Goal: Entertainment & Leisure: Consume media (video, audio)

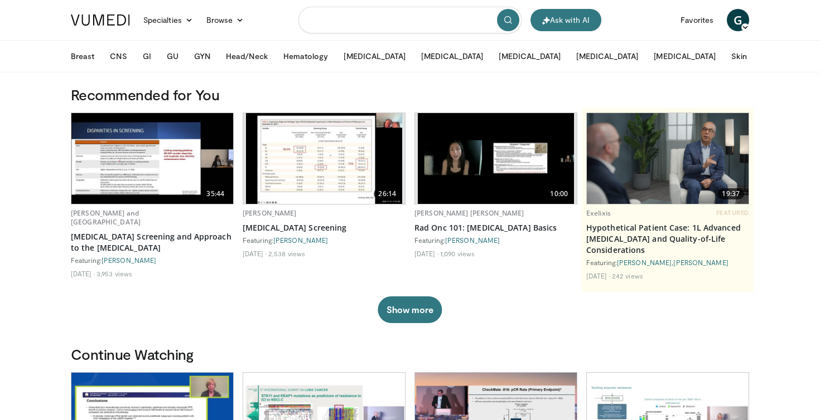
click at [373, 20] on input "Search topics, interventions" at bounding box center [409, 20] width 223 height 27
type input "*****"
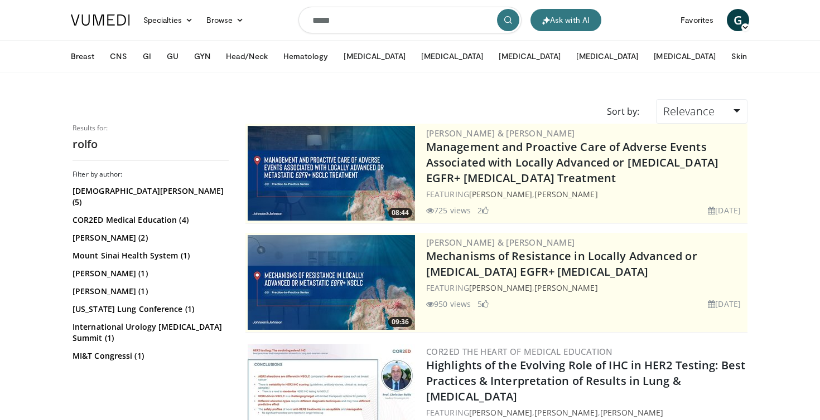
click at [312, 26] on input "*****" at bounding box center [409, 20] width 223 height 27
type input "**********"
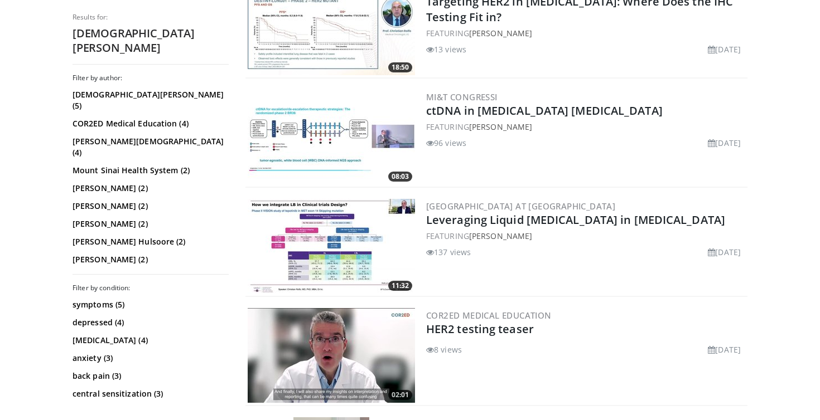
scroll to position [584, 0]
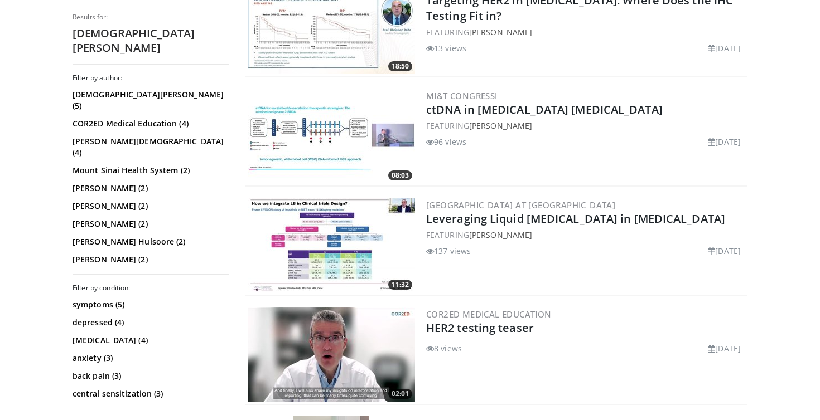
click at [297, 130] on img at bounding box center [331, 136] width 167 height 95
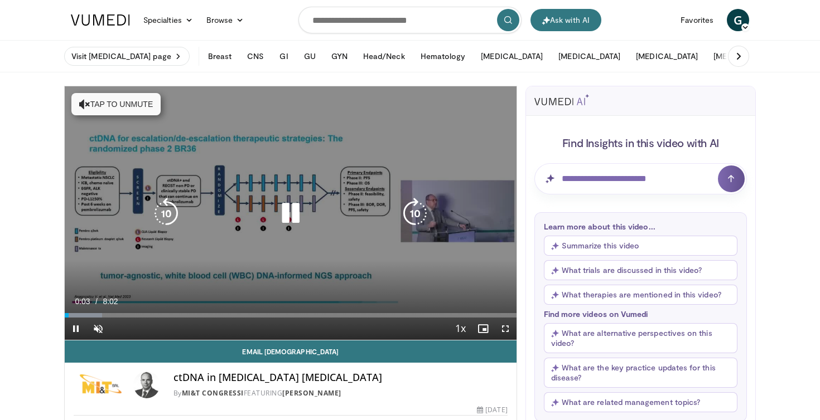
click at [109, 112] on button "Tap to unmute" at bounding box center [115, 104] width 89 height 22
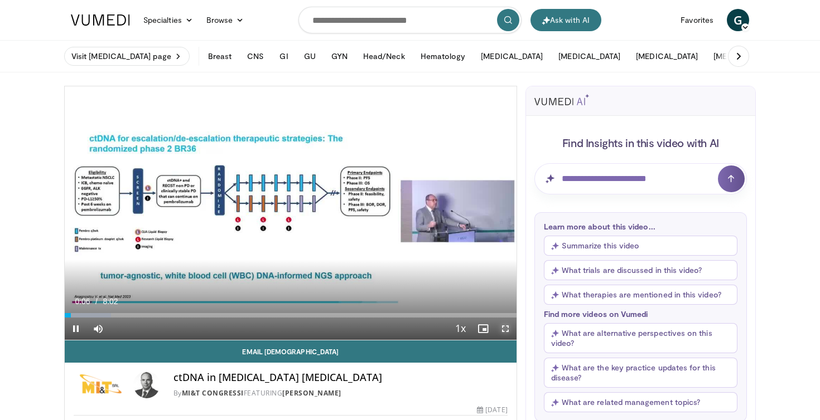
click at [502, 325] on span "Video Player" at bounding box center [505, 329] width 22 height 22
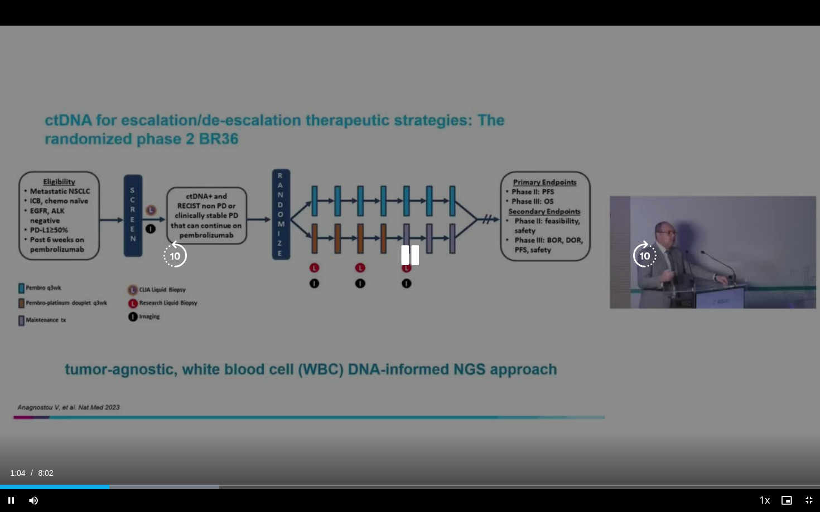
click at [405, 314] on div "10 seconds Tap to unmute" at bounding box center [410, 256] width 820 height 512
click at [386, 252] on div "Video Player" at bounding box center [410, 256] width 492 height 22
click at [395, 252] on icon "Video Player" at bounding box center [409, 255] width 31 height 31
click at [406, 226] on div "10 seconds Tap to unmute" at bounding box center [410, 256] width 820 height 512
click at [449, 159] on div "10 seconds Tap to unmute" at bounding box center [410, 256] width 820 height 512
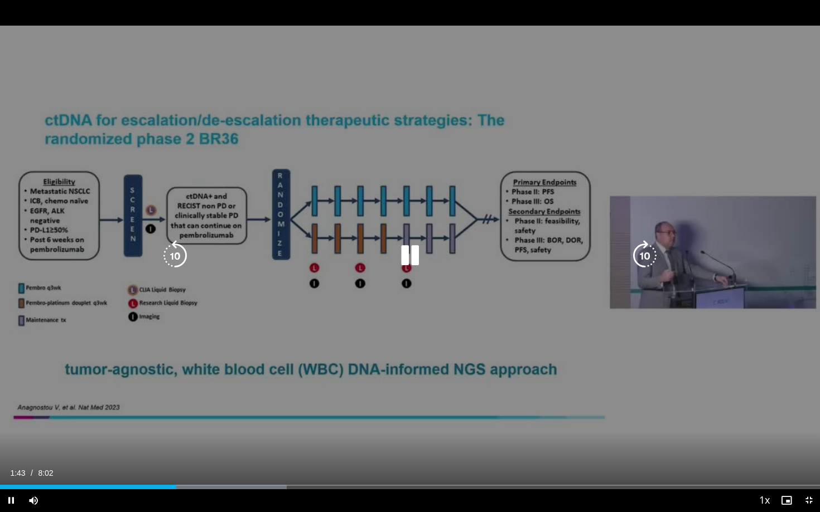
click at [355, 269] on div "10 seconds Tap to unmute" at bounding box center [410, 256] width 820 height 512
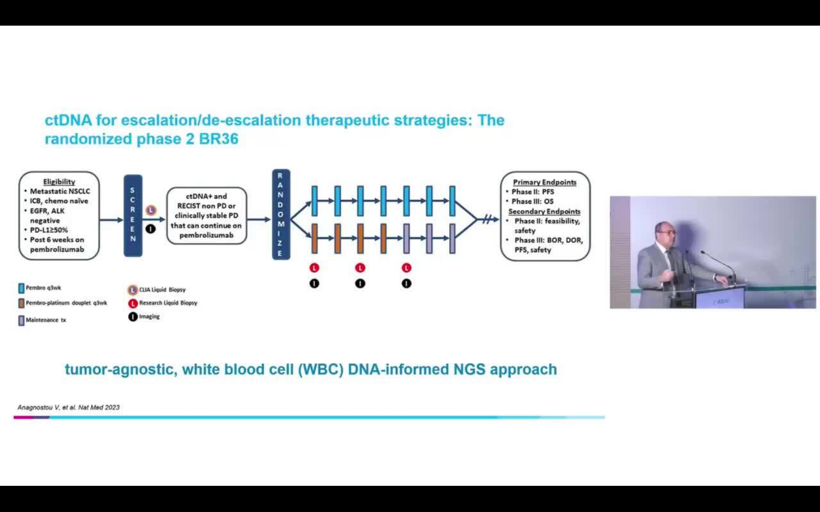
click at [355, 269] on div "10 seconds Tap to unmute" at bounding box center [410, 256] width 820 height 512
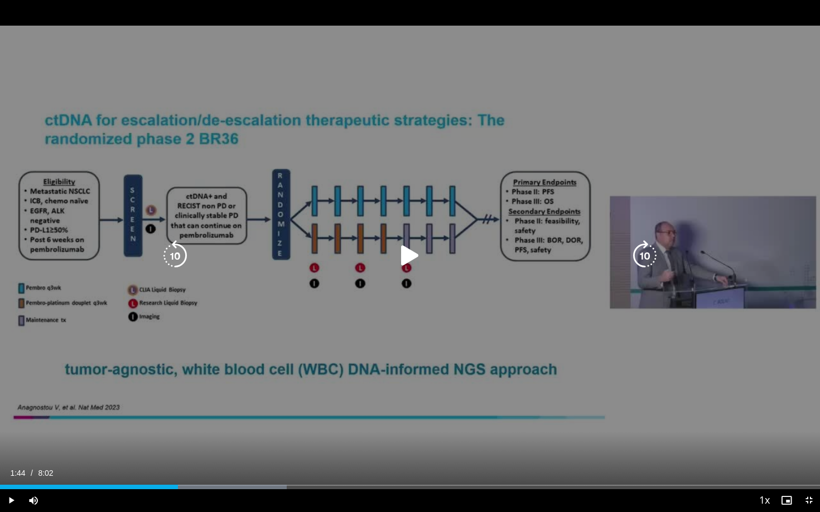
click at [367, 253] on div "Video Player" at bounding box center [410, 256] width 492 height 22
click at [392, 251] on div "Video Player" at bounding box center [410, 256] width 492 height 22
click at [410, 252] on icon "Video Player" at bounding box center [409, 255] width 31 height 31
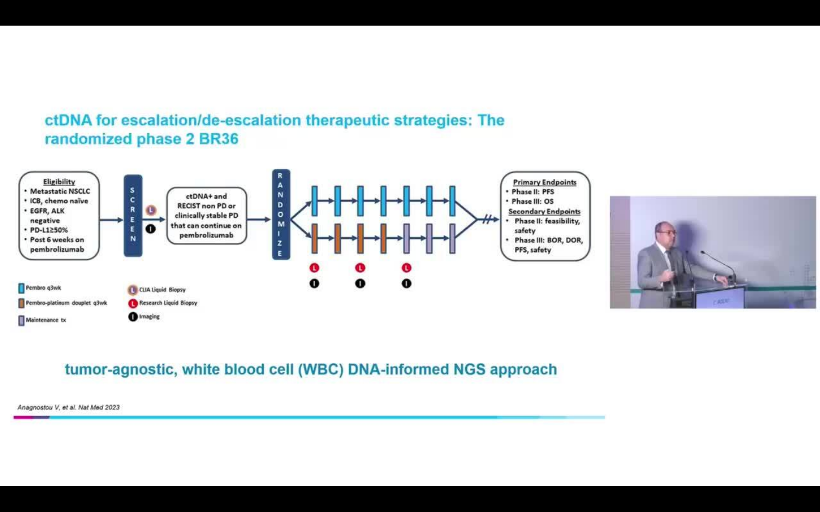
click at [188, 147] on div "10 seconds Tap to unmute" at bounding box center [410, 256] width 820 height 512
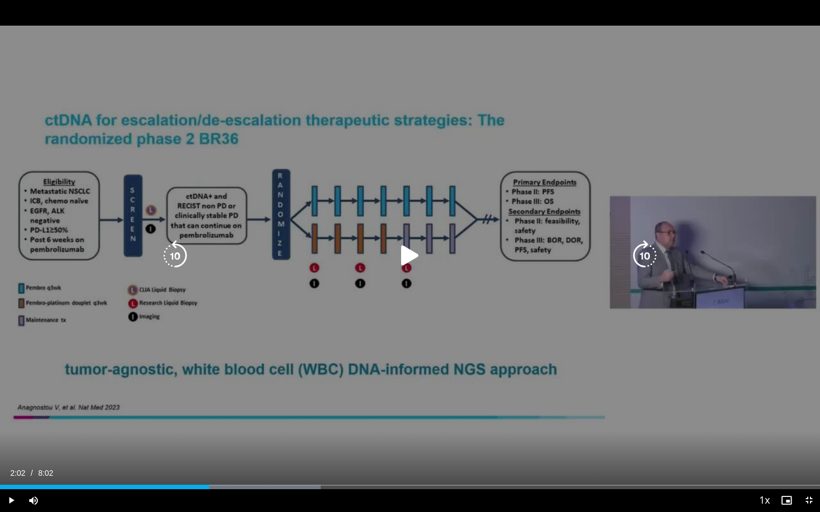
click at [328, 205] on div "10 seconds Tap to unmute" at bounding box center [410, 256] width 820 height 512
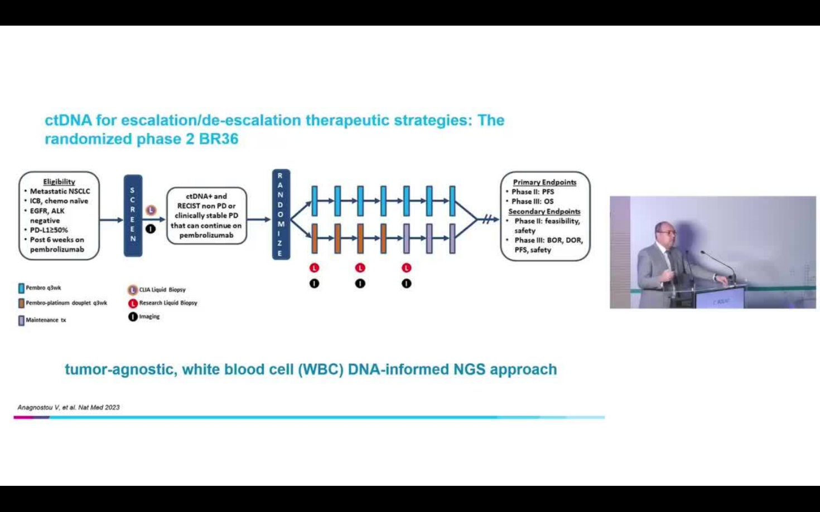
click at [405, 253] on div "10 seconds Tap to unmute" at bounding box center [410, 256] width 820 height 512
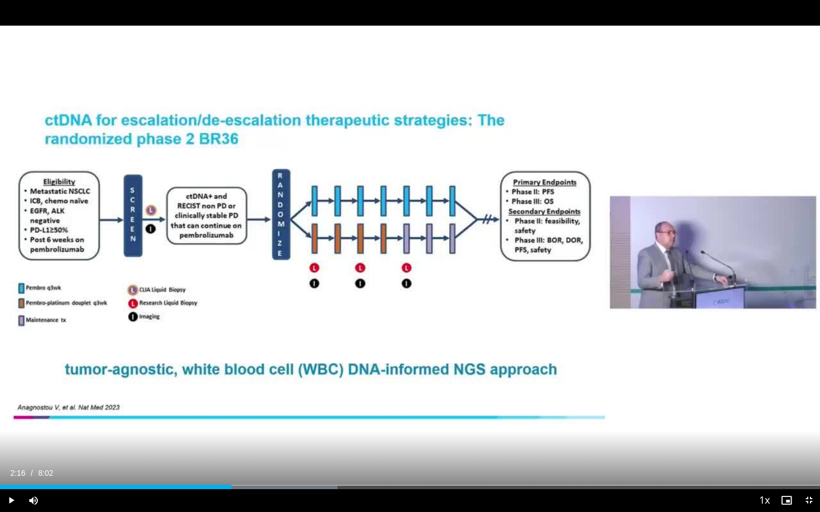
click at [405, 253] on div "10 seconds Tap to unmute" at bounding box center [410, 256] width 820 height 512
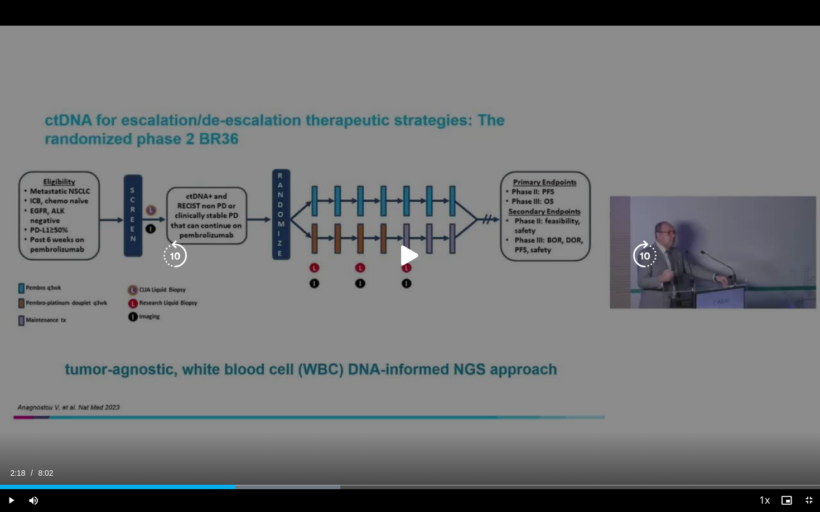
click at [282, 296] on div "10 seconds Tap to unmute" at bounding box center [410, 256] width 820 height 512
click at [403, 254] on icon "Video Player" at bounding box center [409, 255] width 31 height 31
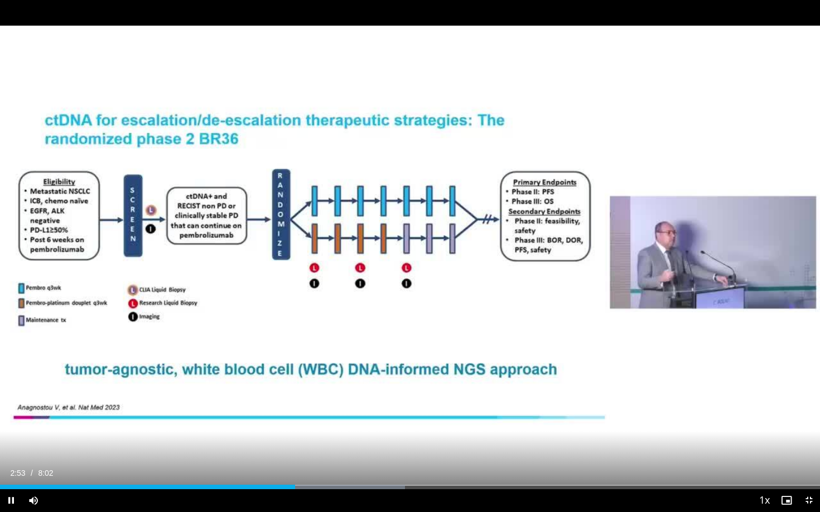
click at [413, 252] on div "10 seconds Tap to unmute" at bounding box center [410, 256] width 820 height 512
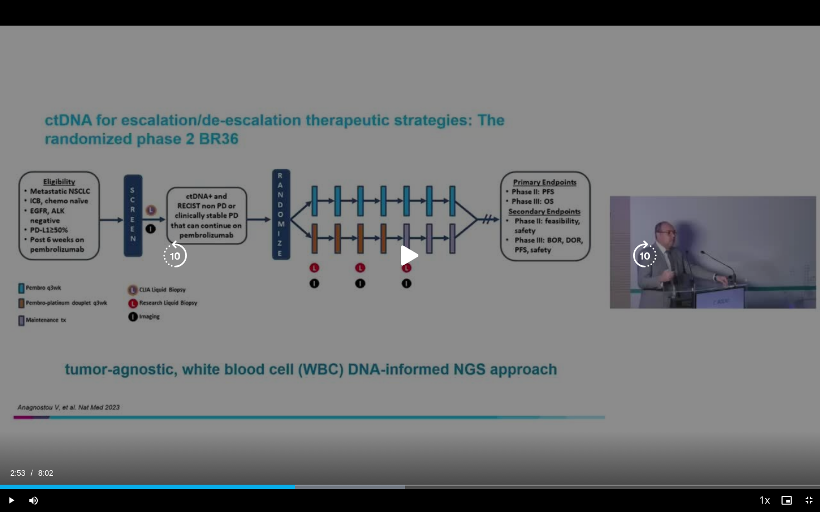
click at [406, 263] on icon "Video Player" at bounding box center [409, 255] width 31 height 31
click at [344, 266] on div "Video Player" at bounding box center [410, 256] width 492 height 22
click at [410, 258] on icon "Video Player" at bounding box center [409, 255] width 31 height 31
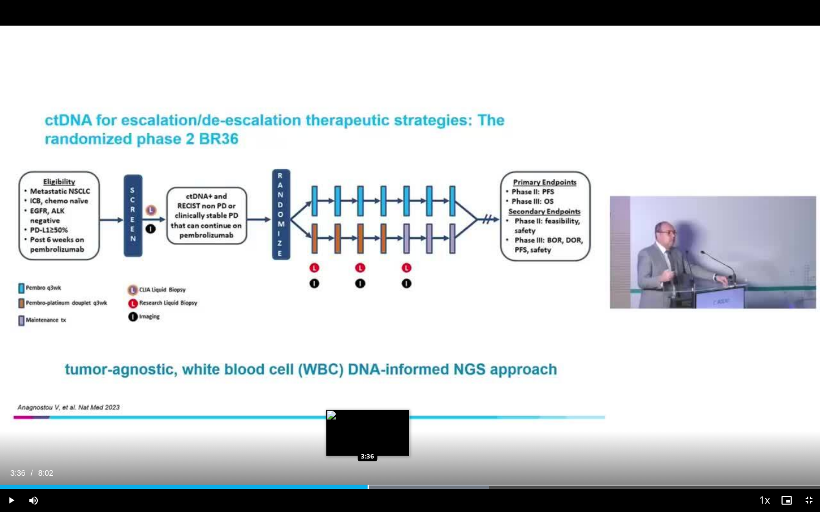
drag, startPoint x: 383, startPoint y: 485, endPoint x: 367, endPoint y: 485, distance: 15.6
click at [367, 420] on div "Progress Bar" at bounding box center [367, 487] width 1 height 4
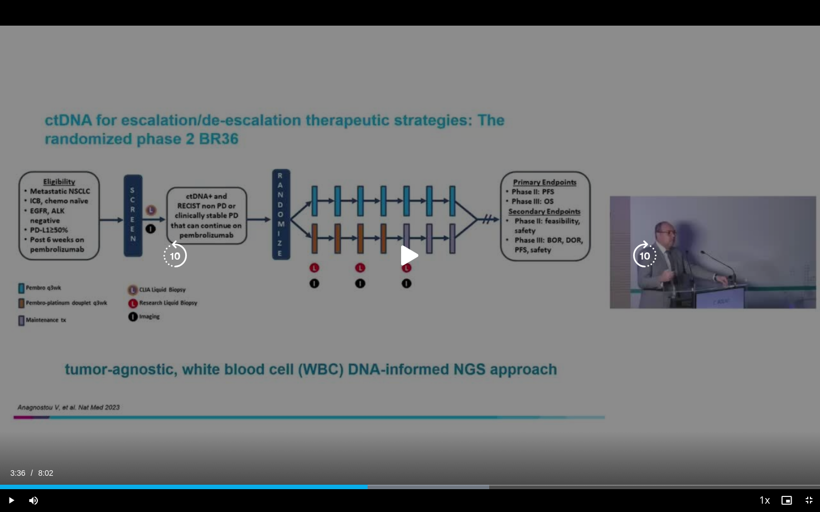
click at [413, 260] on icon "Video Player" at bounding box center [409, 255] width 31 height 31
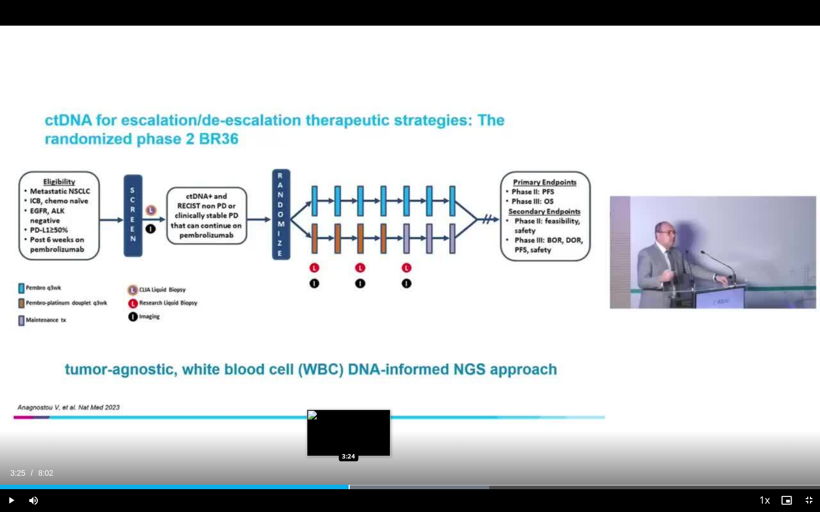
drag, startPoint x: 371, startPoint y: 486, endPoint x: 347, endPoint y: 486, distance: 24.5
click at [349, 420] on div "Progress Bar" at bounding box center [349, 487] width 1 height 4
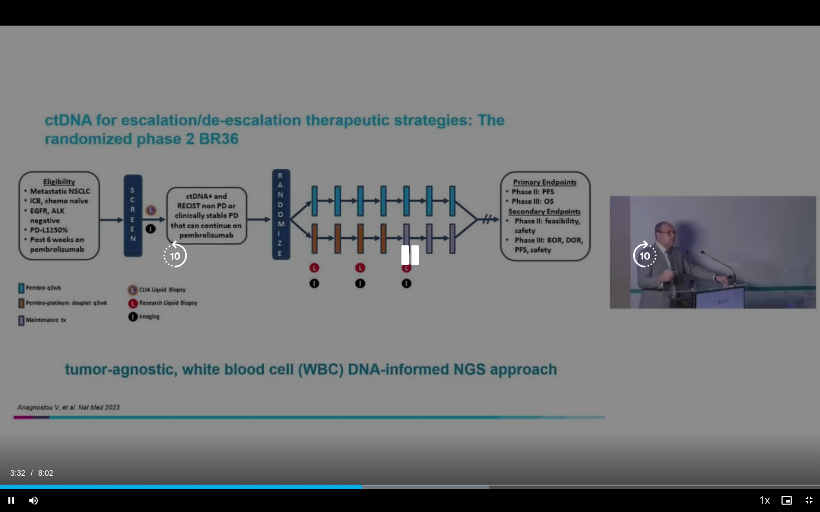
click at [360, 341] on div "10 seconds Tap to unmute" at bounding box center [410, 256] width 820 height 512
click at [408, 249] on icon "Video Player" at bounding box center [409, 255] width 31 height 31
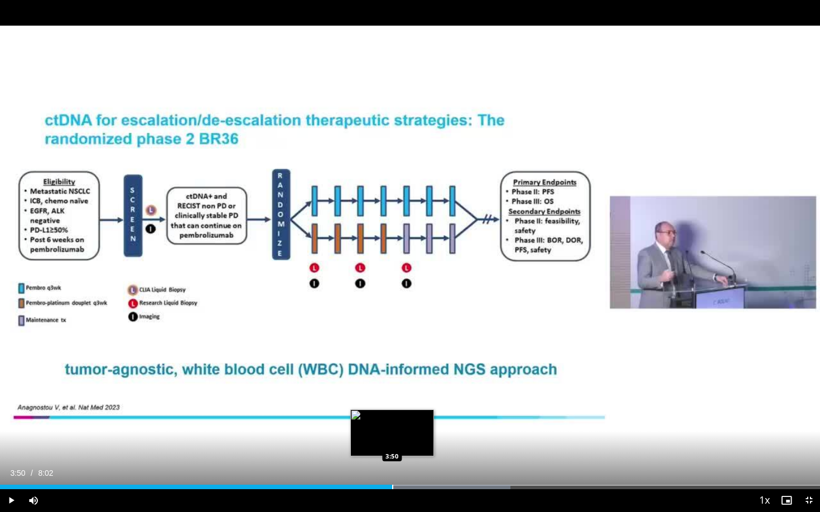
drag, startPoint x: 406, startPoint y: 487, endPoint x: 391, endPoint y: 488, distance: 15.1
click at [392, 420] on div "Progress Bar" at bounding box center [392, 487] width 1 height 4
click at [391, 420] on div "Progress Bar" at bounding box center [391, 487] width 1 height 4
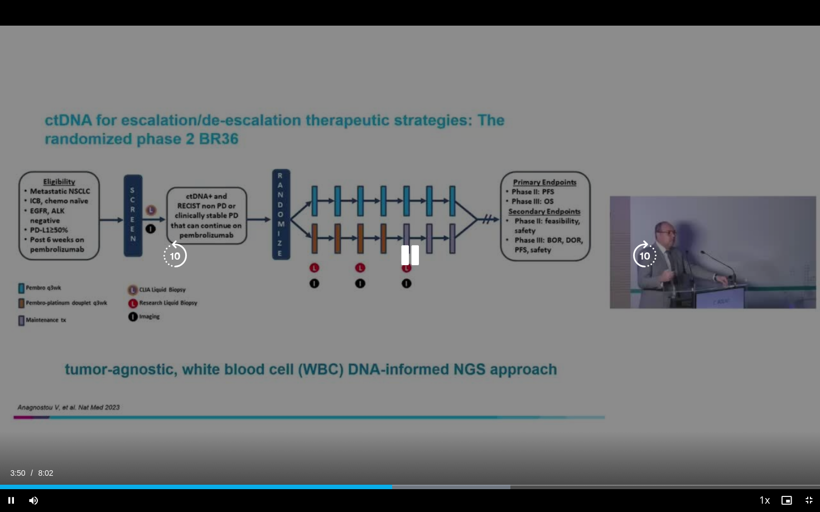
click at [374, 336] on div "10 seconds Tap to unmute" at bounding box center [410, 256] width 820 height 512
click at [411, 253] on icon "Video Player" at bounding box center [409, 255] width 31 height 31
click at [408, 259] on icon "Video Player" at bounding box center [409, 255] width 31 height 31
click at [407, 262] on icon "Video Player" at bounding box center [409, 255] width 31 height 31
click at [407, 257] on icon "Video Player" at bounding box center [409, 255] width 31 height 31
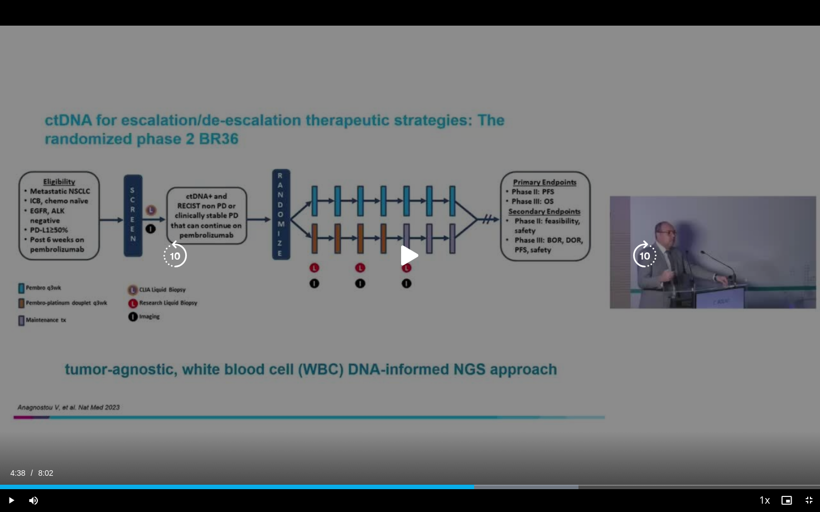
click at [406, 251] on icon "Video Player" at bounding box center [409, 255] width 31 height 31
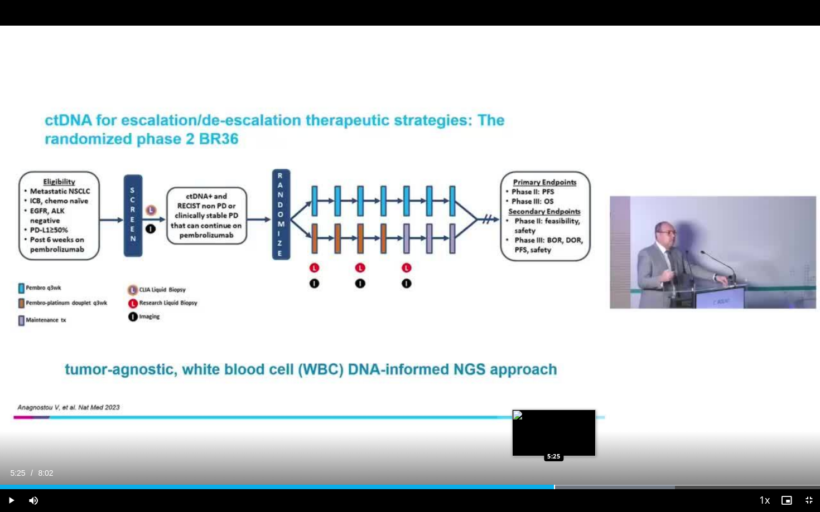
drag, startPoint x: 572, startPoint y: 485, endPoint x: 553, endPoint y: 484, distance: 19.0
click at [553, 420] on div "Loaded : 82.31% 5:25 5:25" at bounding box center [410, 484] width 820 height 11
drag, startPoint x: 554, startPoint y: 485, endPoint x: 557, endPoint y: 480, distance: 5.7
click at [557, 420] on div "Loaded : 82.31% 5:27 5:27" at bounding box center [410, 484] width 820 height 11
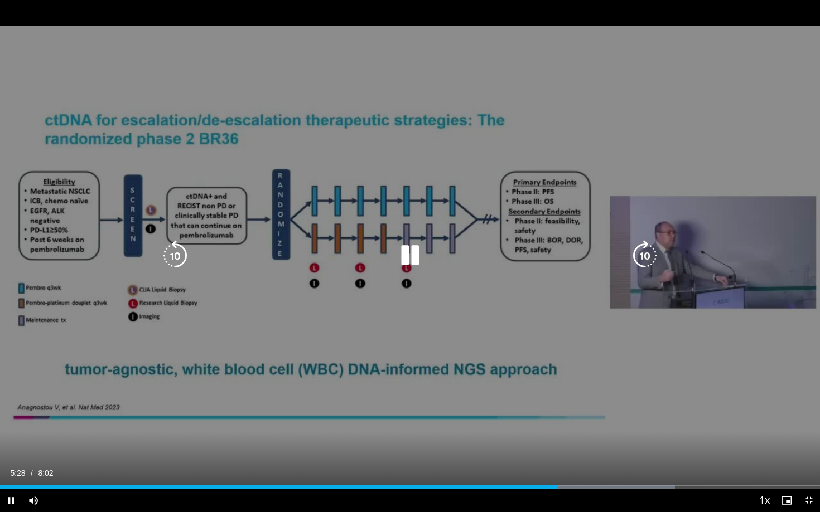
click at [473, 330] on div "10 seconds Tap to unmute" at bounding box center [410, 256] width 820 height 512
click at [407, 260] on icon "Video Player" at bounding box center [409, 255] width 31 height 31
drag, startPoint x: 351, startPoint y: 279, endPoint x: 351, endPoint y: 296, distance: 16.7
click at [351, 280] on div "10 seconds Tap to unmute" at bounding box center [410, 256] width 820 height 512
click at [381, 265] on div "Video Player" at bounding box center [410, 256] width 492 height 22
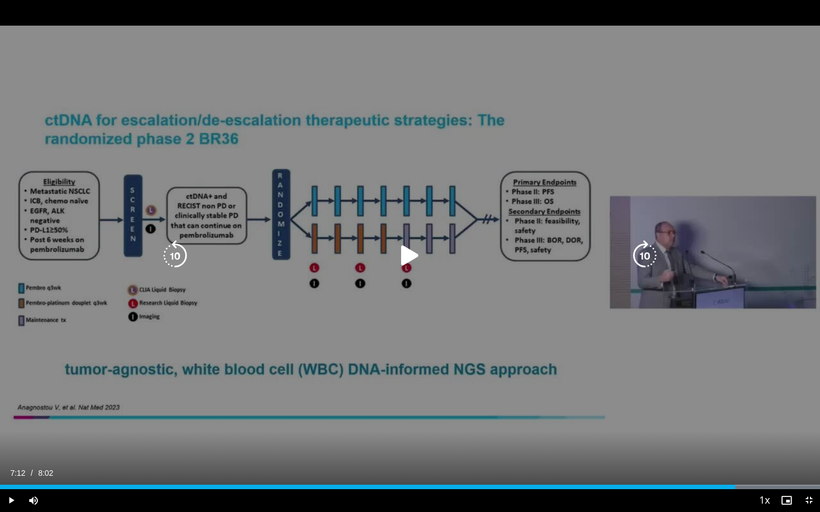
click at [403, 267] on icon "Video Player" at bounding box center [409, 255] width 31 height 31
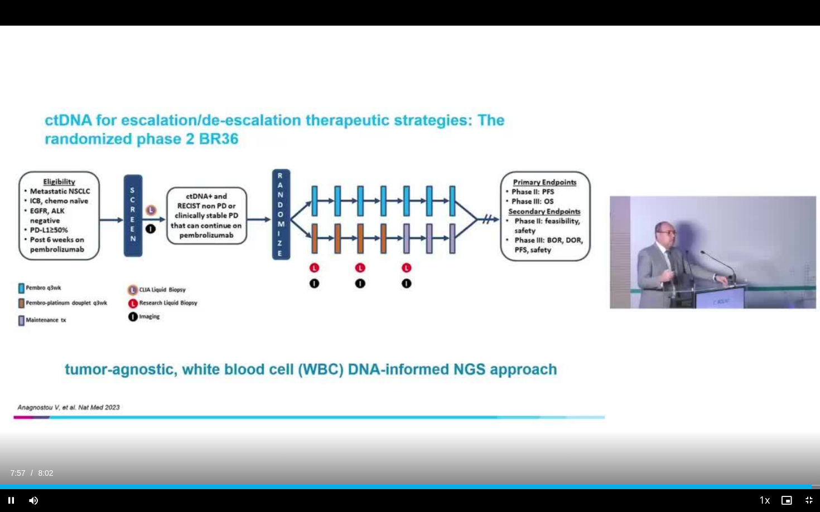
click at [408, 250] on div "10 seconds Tap to unmute" at bounding box center [410, 256] width 820 height 512
